Goal: Check status

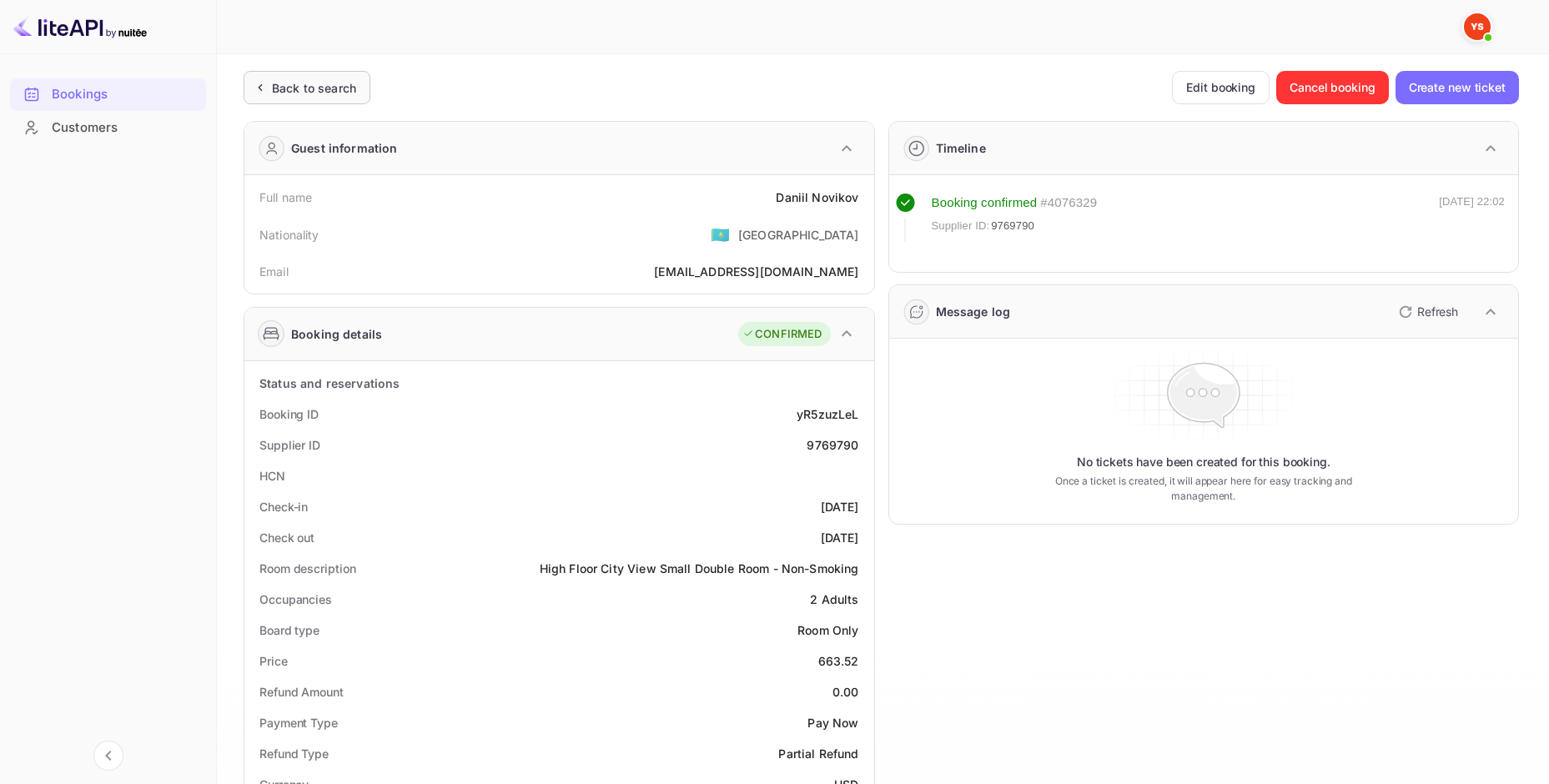
click at [329, 80] on div "Back to search" at bounding box center [313, 88] width 84 height 18
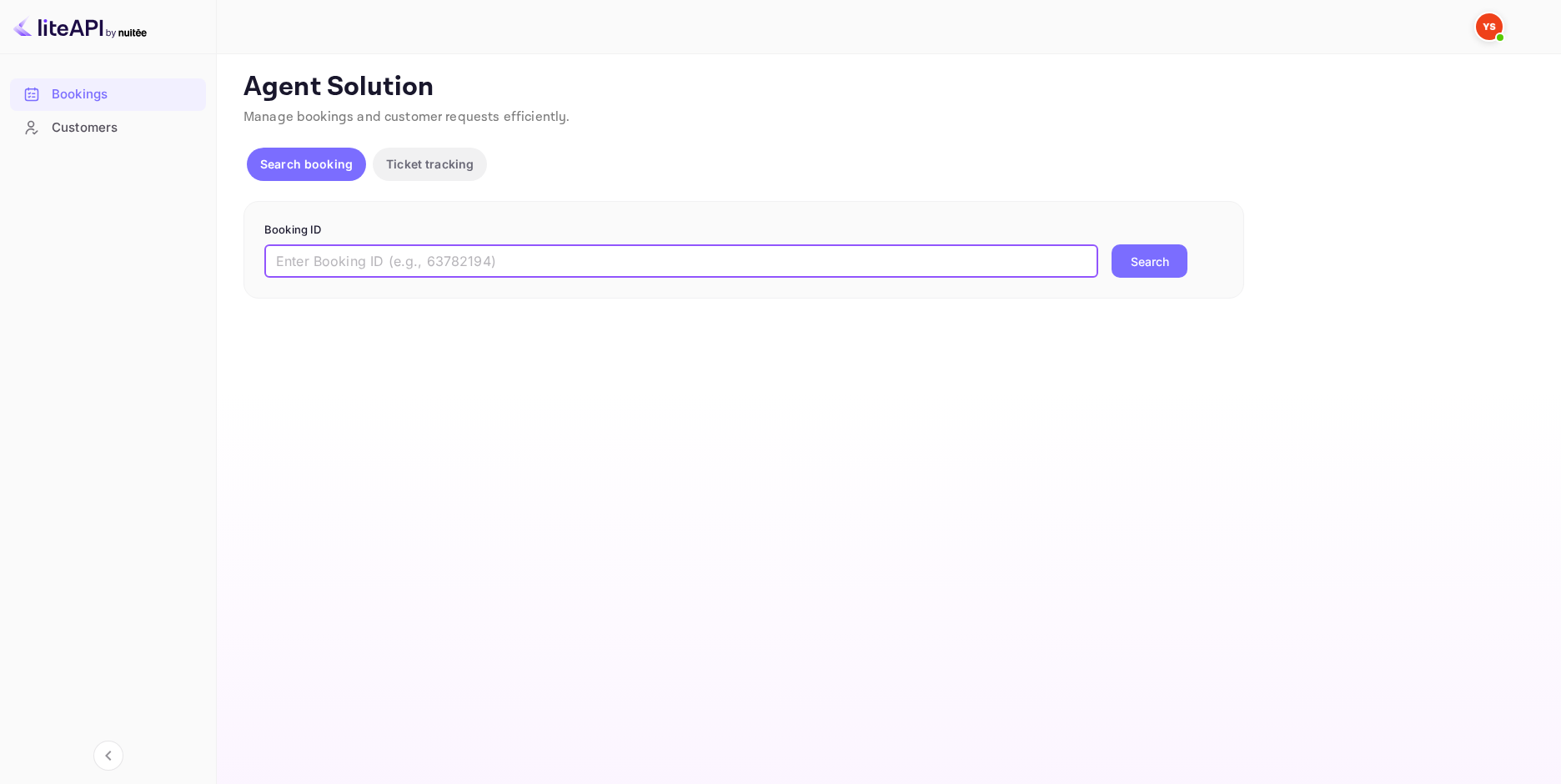
click at [916, 268] on input "text" at bounding box center [681, 261] width 834 height 34
paste input "9664224"
type input "9664224"
click at [1157, 264] on button "Search" at bounding box center [1150, 261] width 76 height 34
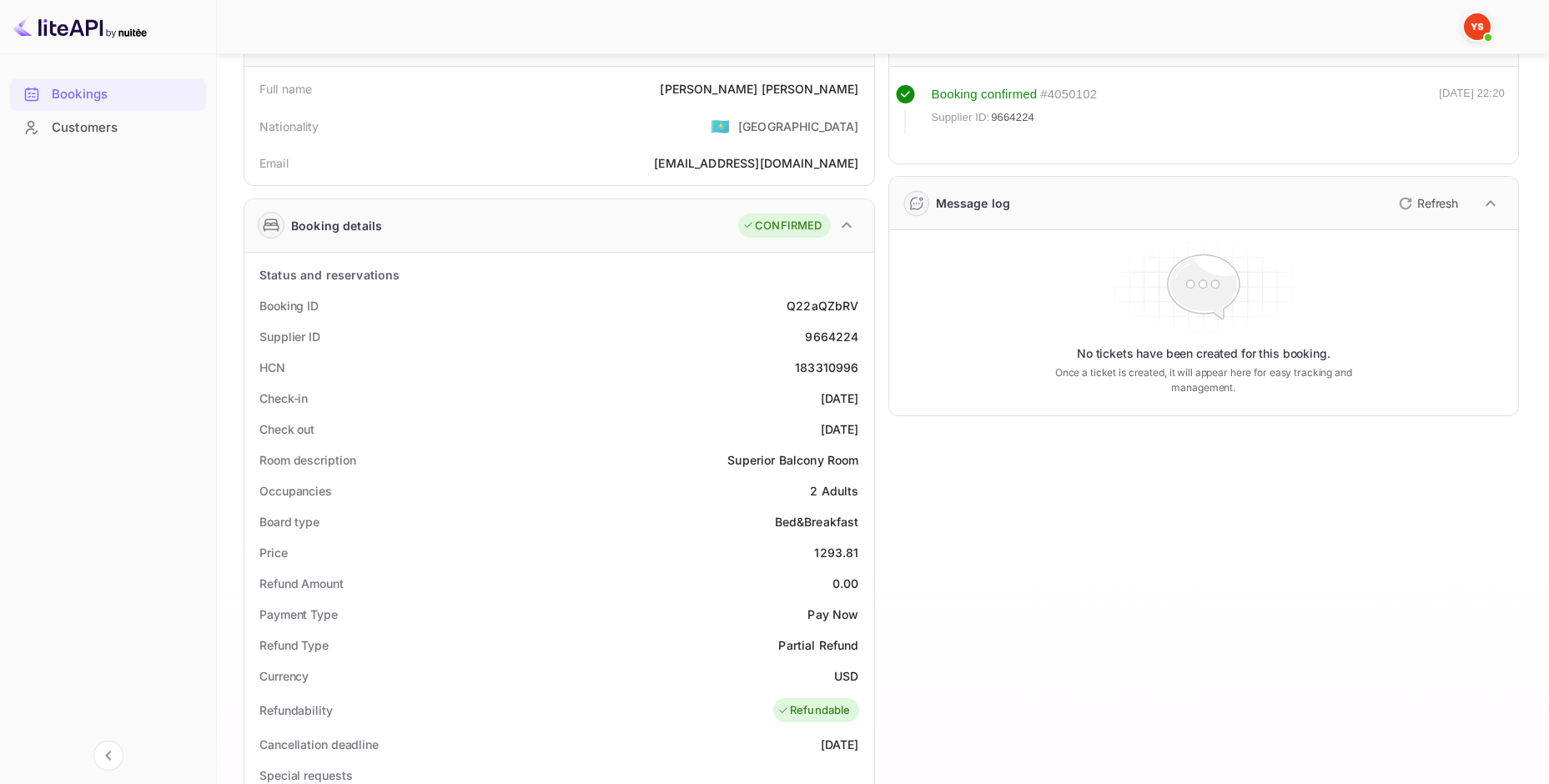
scroll to position [111, 0]
drag, startPoint x: 857, startPoint y: 549, endPoint x: 815, endPoint y: 549, distance: 42.0
click at [815, 549] on div "Price 1293.81" at bounding box center [559, 550] width 617 height 31
copy div "1293.81"
